Goal: Task Accomplishment & Management: Use online tool/utility

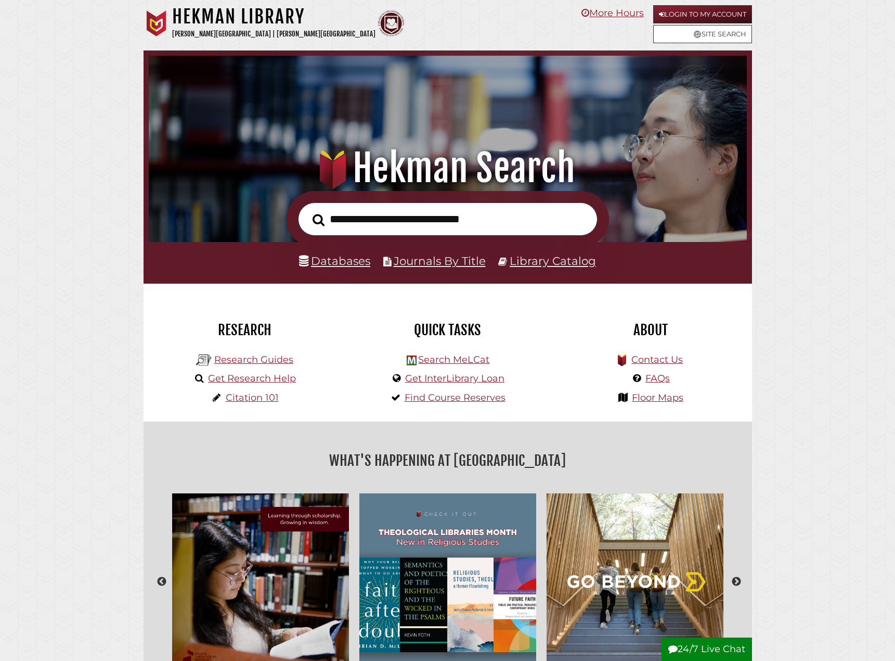
scroll to position [198, 593]
click at [241, 377] on link "Get Research Help" at bounding box center [252, 378] width 88 height 11
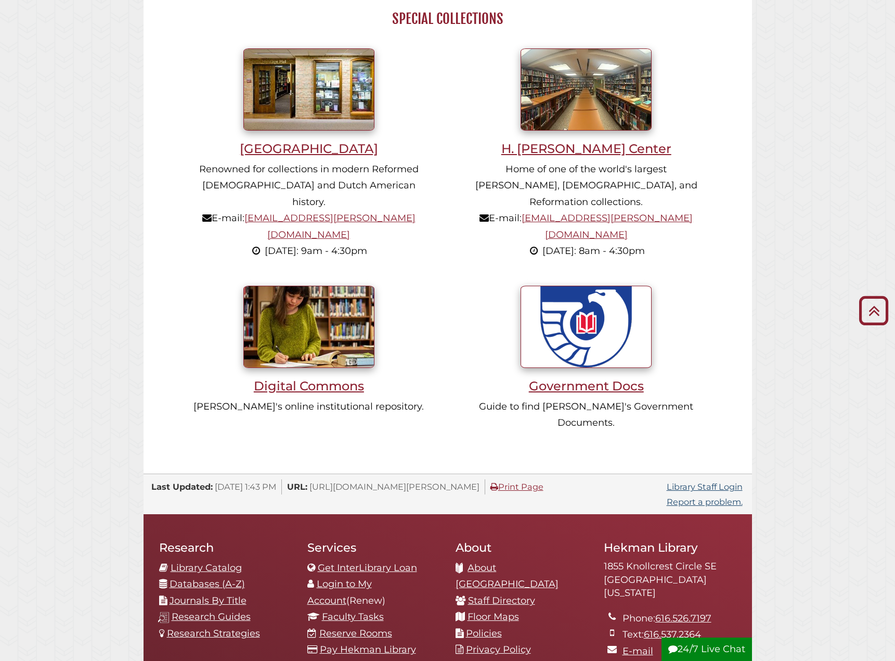
scroll to position [728, 0]
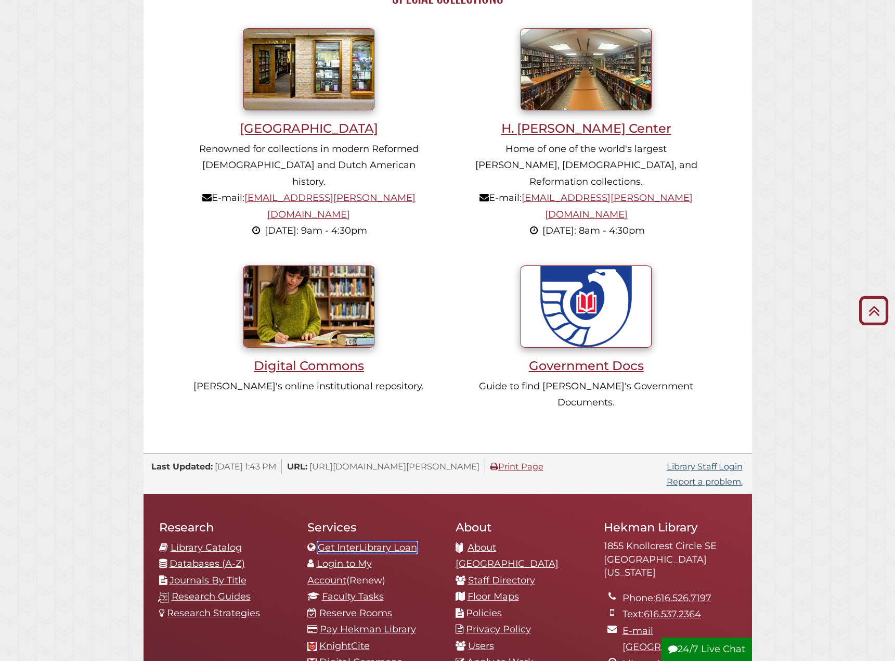
click at [405, 542] on link "Get InterLibrary Loan" at bounding box center [367, 547] width 99 height 11
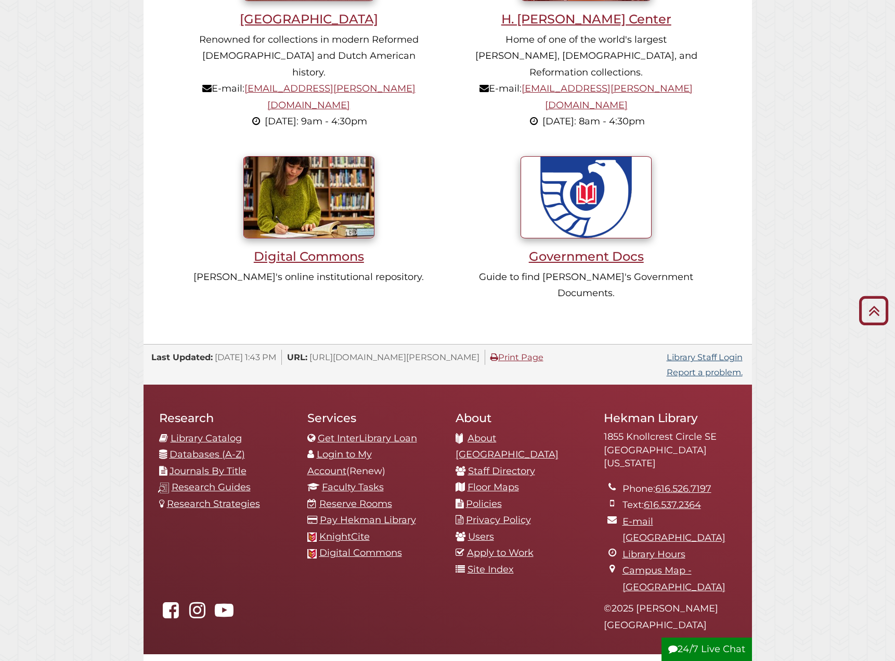
scroll to position [880, 0]
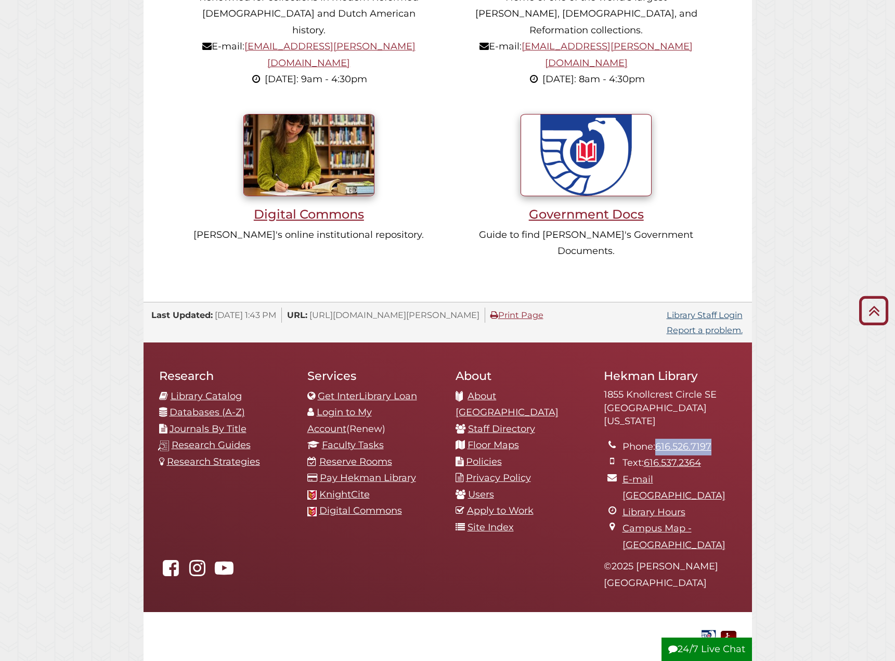
drag, startPoint x: 723, startPoint y: 400, endPoint x: 644, endPoint y: 401, distance: 79.1
click at [657, 439] on li "Phone: 616.526.7197" at bounding box center [680, 447] width 114 height 17
copy link "616.526.7197"
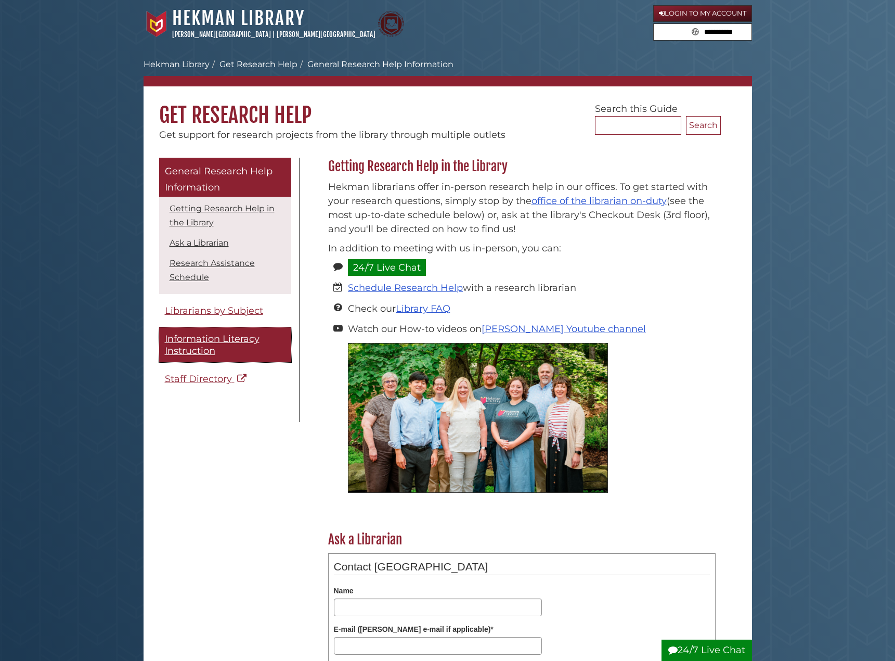
scroll to position [52, 0]
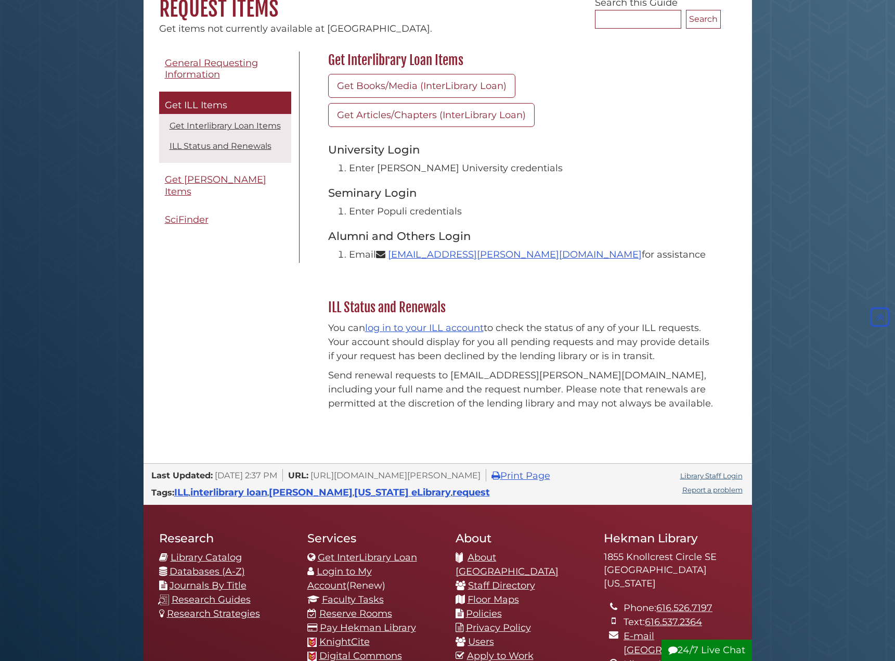
scroll to position [39, 0]
